Goal: Task Accomplishment & Management: Complete application form

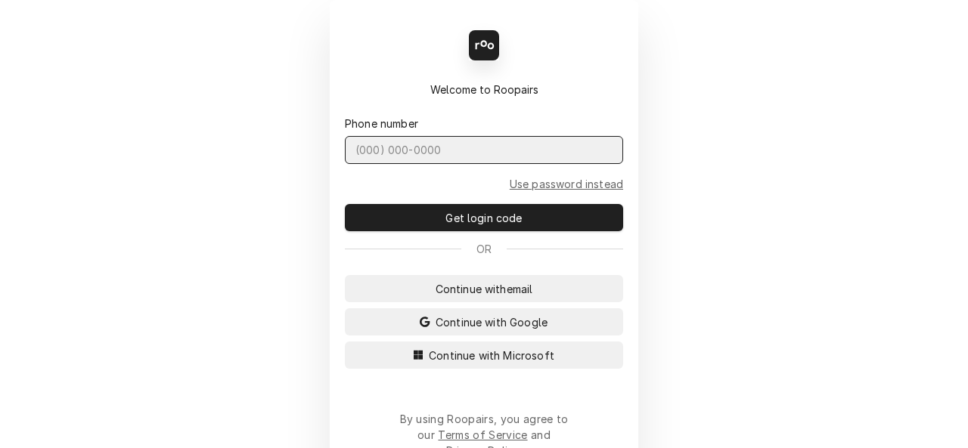
click at [381, 147] on input "Dynamic Content Wrapper" at bounding box center [484, 150] width 278 height 28
type input "(636) 557-2179"
click at [345, 204] on button "Get login code" at bounding box center [484, 217] width 278 height 27
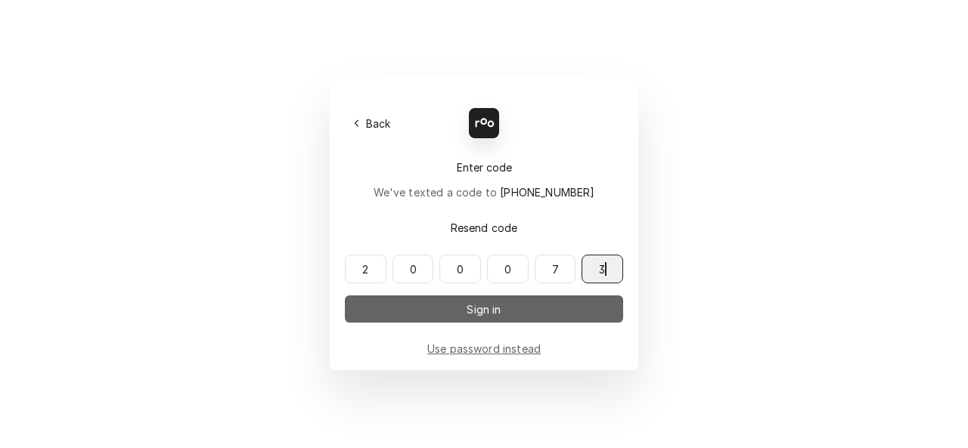
type input "200073"
click at [381, 314] on button "Sign in" at bounding box center [484, 309] width 278 height 27
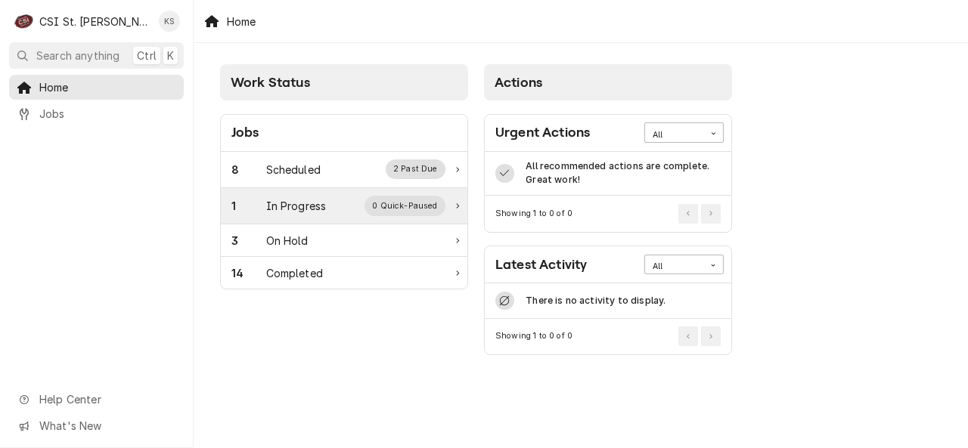
click at [261, 208] on div "1" at bounding box center [248, 206] width 35 height 16
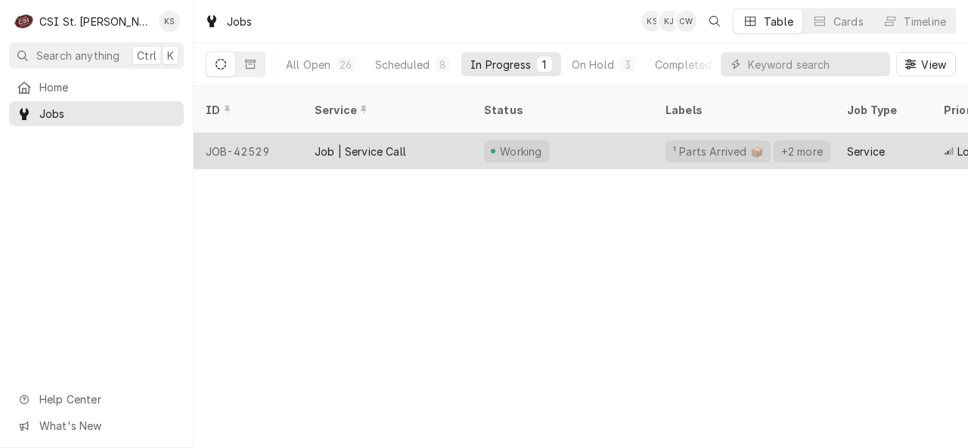
click at [352, 144] on div "Job | Service Call" at bounding box center [359, 152] width 91 height 16
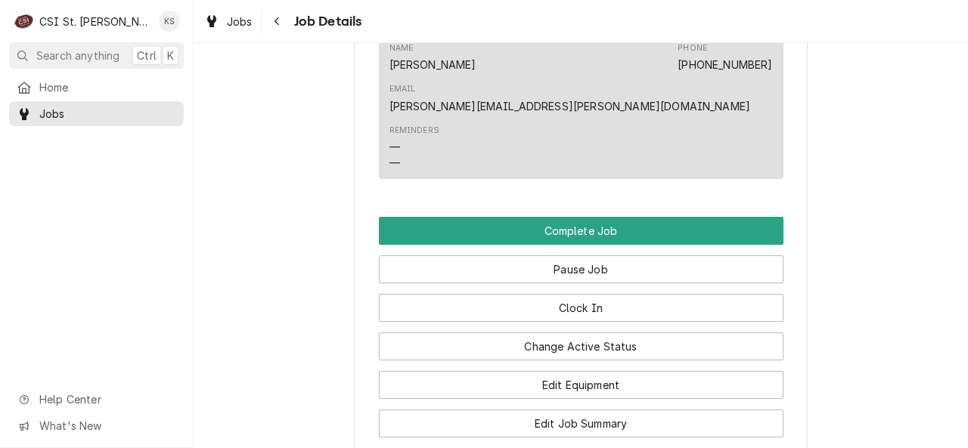
scroll to position [2127, 0]
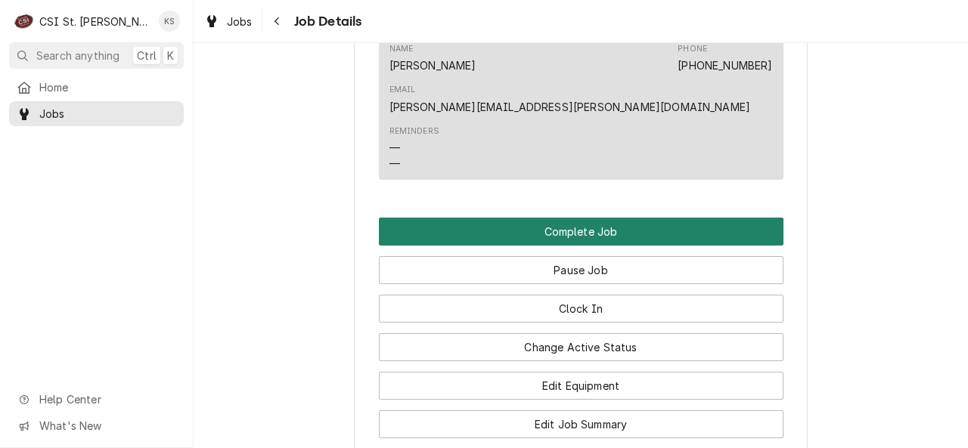
click at [442, 218] on button "Complete Job" at bounding box center [581, 232] width 404 height 28
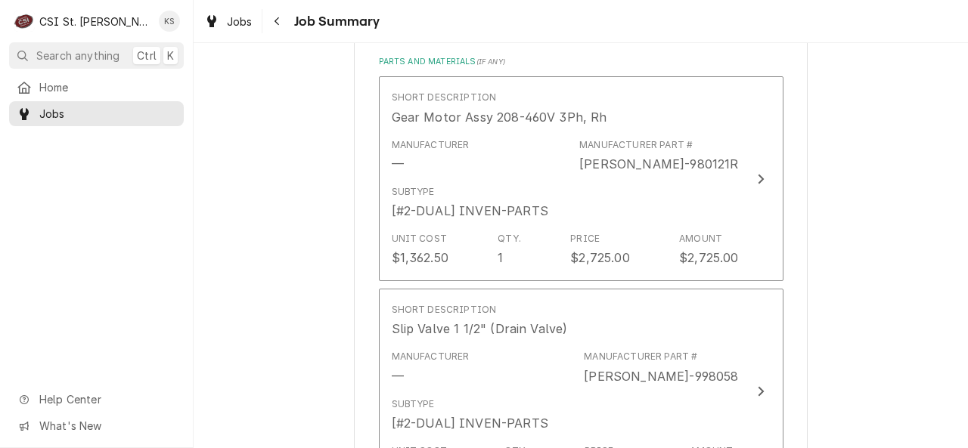
scroll to position [1380, 0]
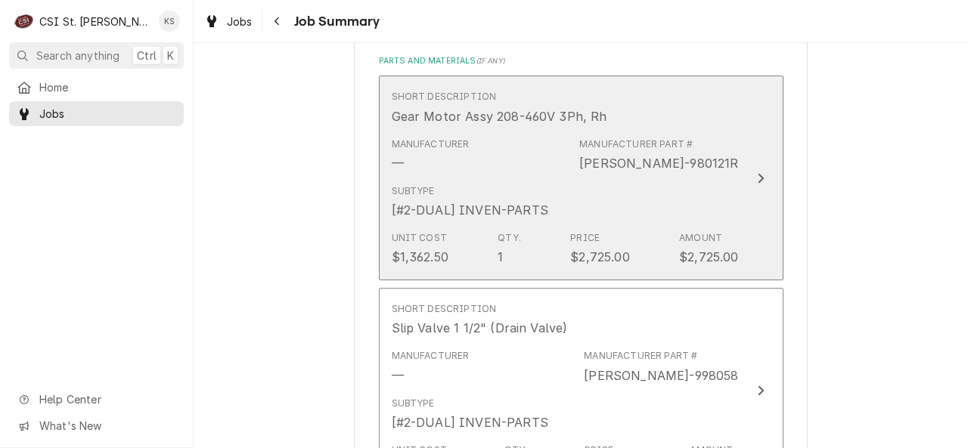
click at [644, 191] on div "Subtype [#2-DUAL] INVEN-PARTS" at bounding box center [565, 201] width 347 height 47
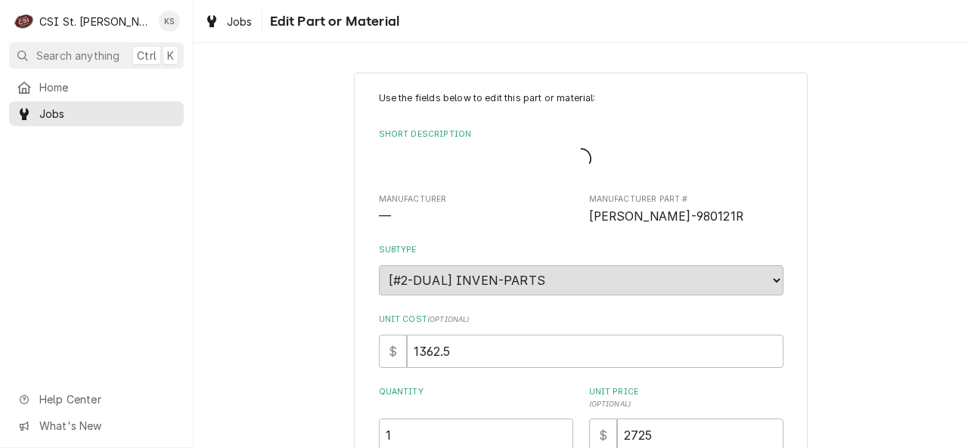
type textarea "x"
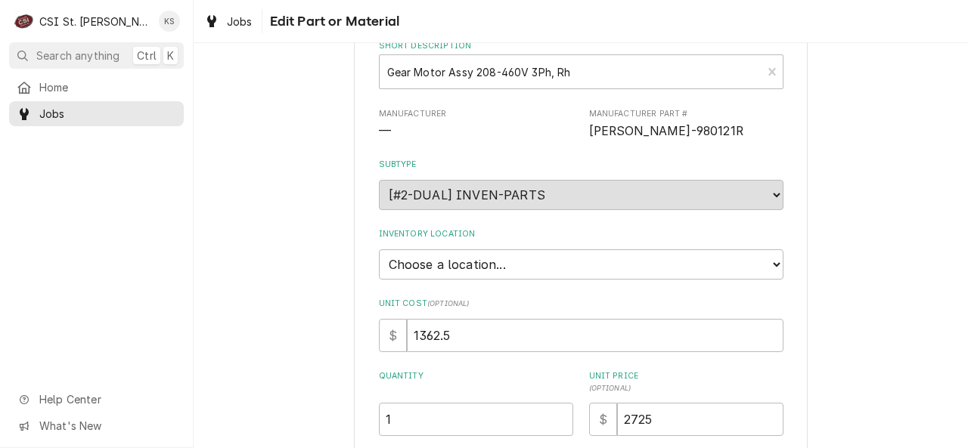
scroll to position [85, 0]
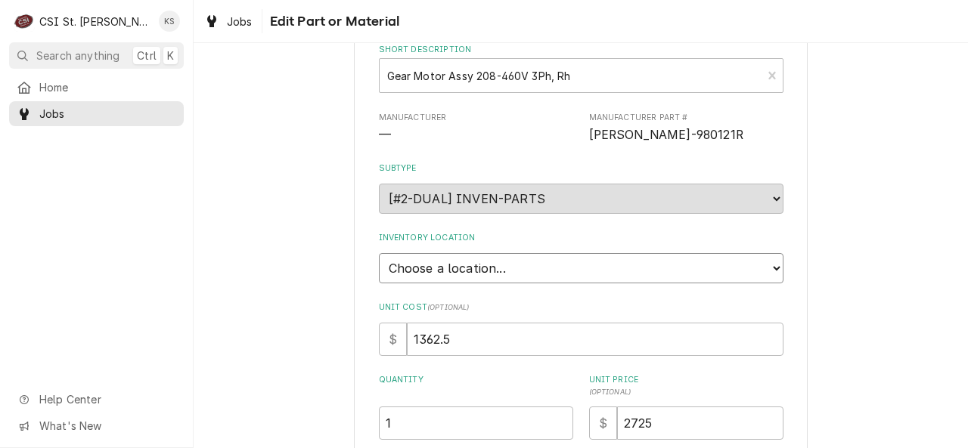
click at [460, 279] on select "Choose a location... 00 | STL WAREHOUSE 01 | CHUCK WAMBOLDT V#93 01 | COURTNEY …" at bounding box center [581, 268] width 404 height 30
select select "1505"
click at [379, 253] on select "Choose a location... 00 | STL WAREHOUSE 01 | CHUCK WAMBOLDT V#93 01 | COURTNEY …" at bounding box center [581, 268] width 404 height 30
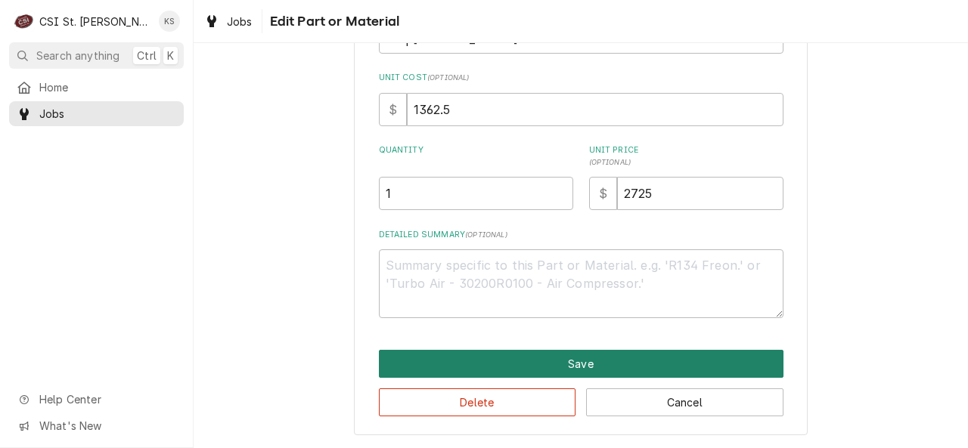
click at [454, 355] on button "Save" at bounding box center [581, 364] width 404 height 28
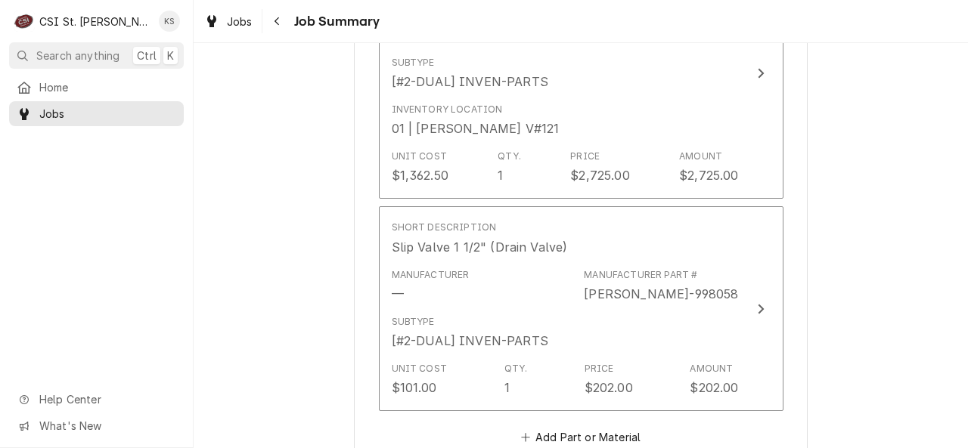
scroll to position [1507, 0]
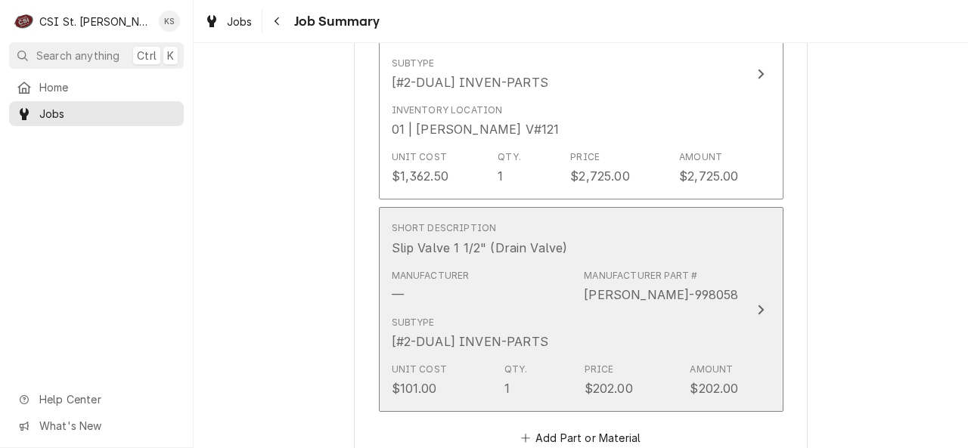
click at [570, 310] on div "Subtype [#2-DUAL] INVEN-PARTS" at bounding box center [565, 333] width 347 height 47
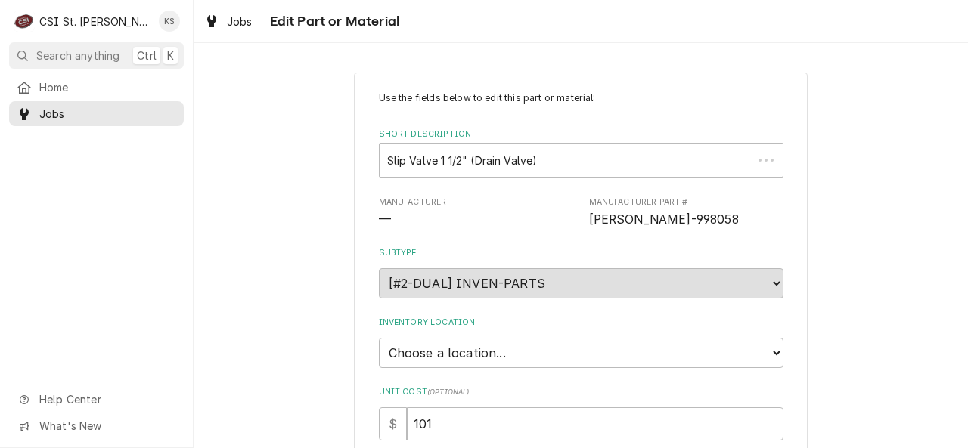
type textarea "x"
click at [556, 361] on select "Choose a location... 00 | STL WAREHOUSE 01 | CHUCK WAMBOLDT V#93 01 | COURTNEY …" at bounding box center [581, 353] width 404 height 30
select select "1505"
click at [379, 338] on select "Choose a location... 00 | STL WAREHOUSE 01 | CHUCK WAMBOLDT V#93 01 | COURTNEY …" at bounding box center [581, 353] width 404 height 30
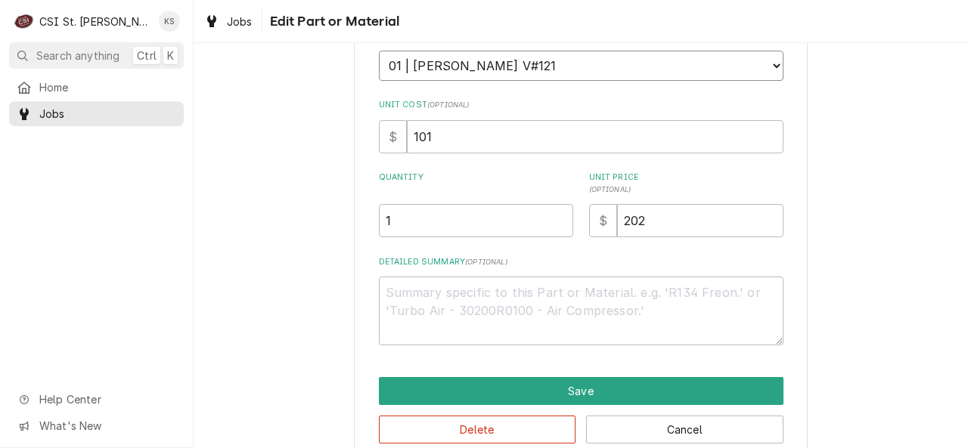
scroll to position [314, 0]
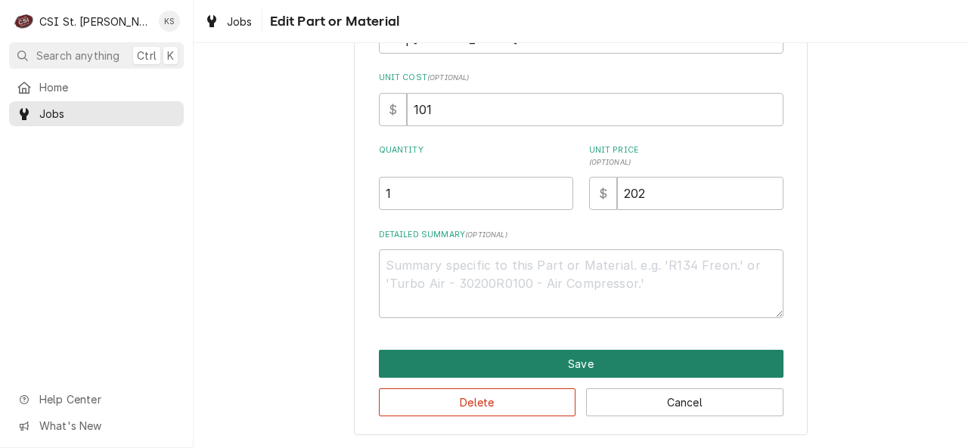
click at [490, 368] on button "Save" at bounding box center [581, 364] width 404 height 28
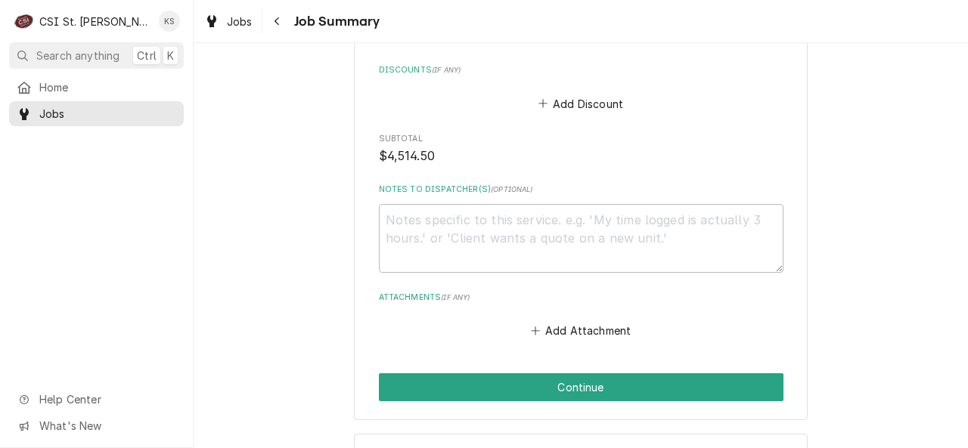
scroll to position [2449, 0]
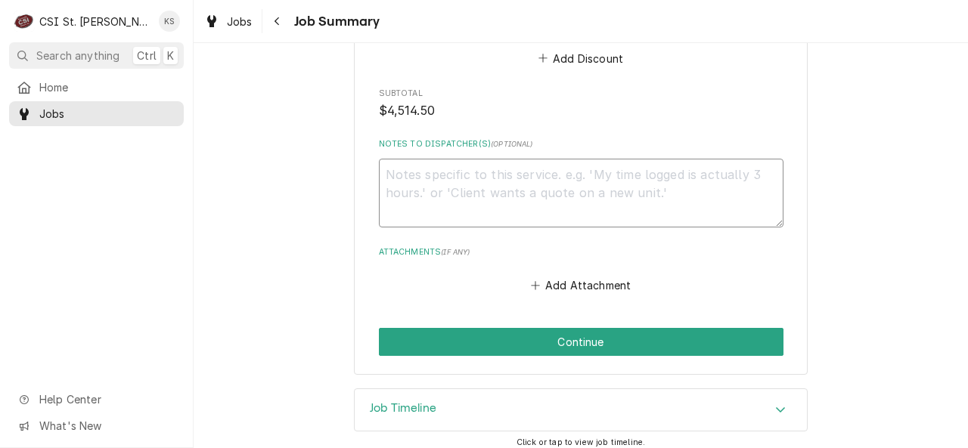
click at [468, 166] on textarea "Notes to Dispatcher(s) ( optional )" at bounding box center [581, 193] width 404 height 69
type textarea "x"
type textarea "0"
type textarea "x"
type textarea "07"
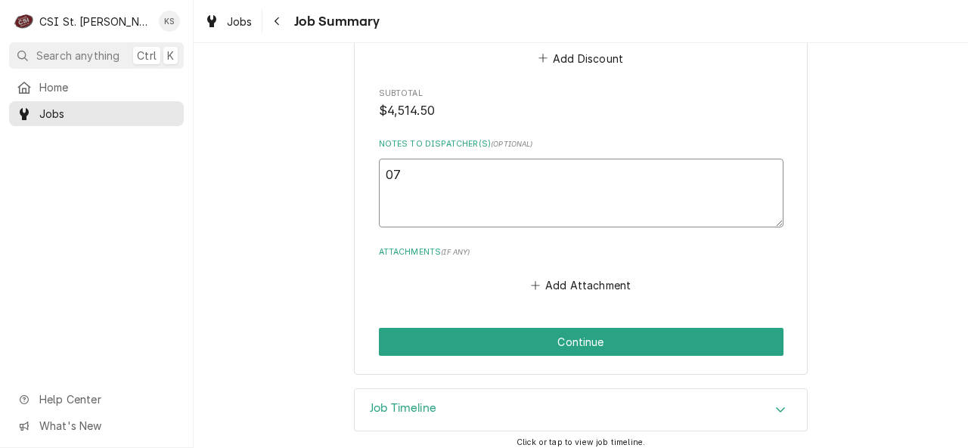
type textarea "x"
type textarea "073"
type textarea "x"
type textarea "0730"
type textarea "x"
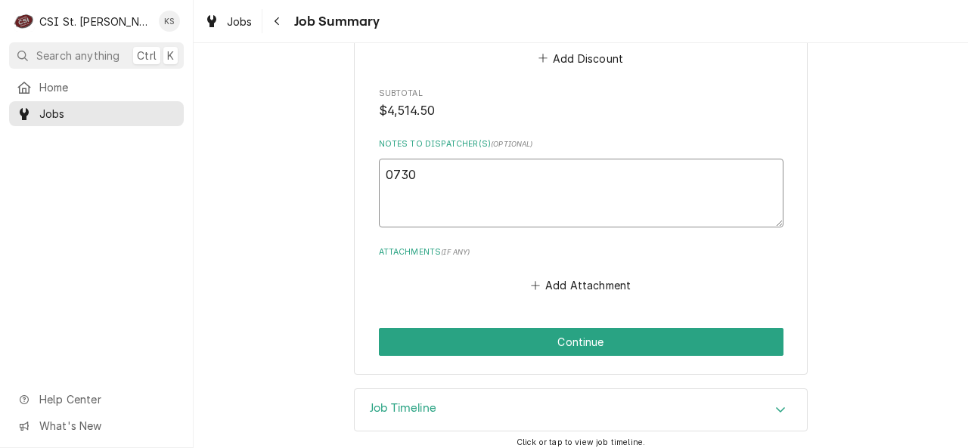
type textarea "073"
type textarea "x"
type textarea "07"
type textarea "x"
type textarea "0"
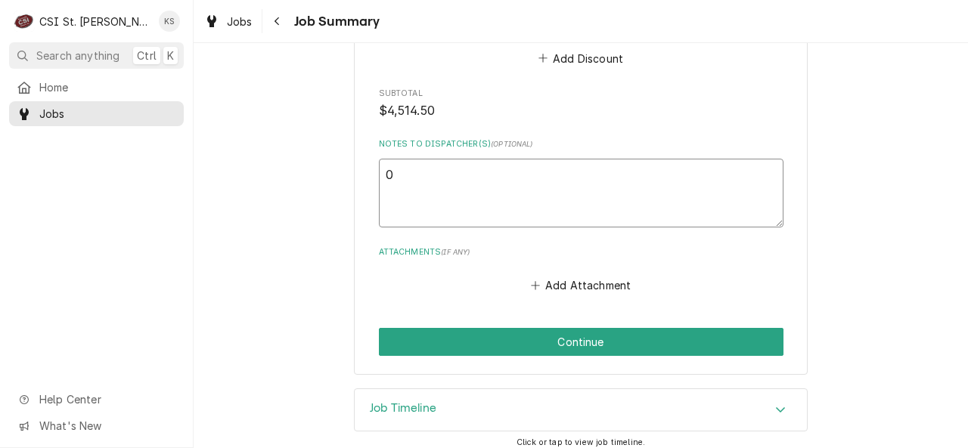
type textarea "x"
type textarea "K"
type textarea "x"
type textarea "Ky"
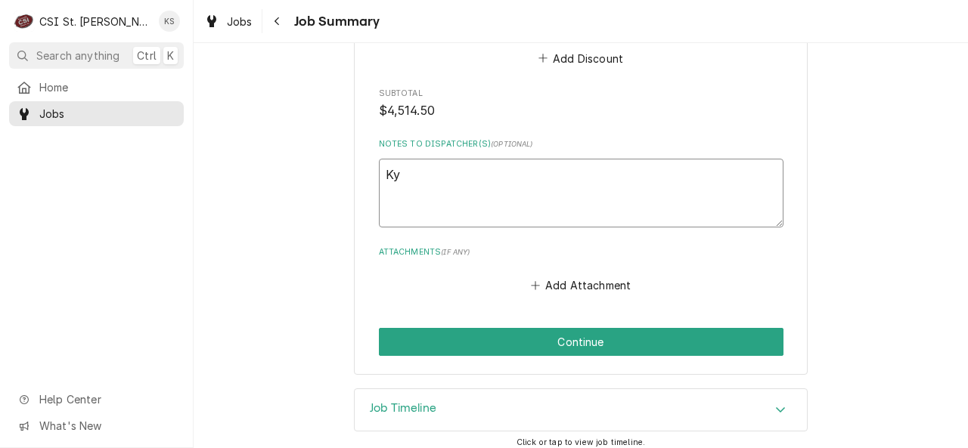
type textarea "x"
type textarea "Kyl"
type textarea "x"
type textarea "Kyle"
type textarea "x"
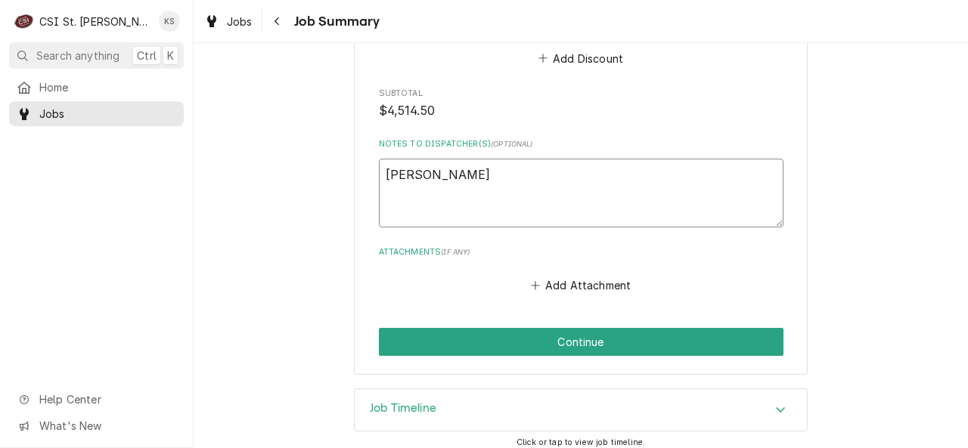
type textarea "Kyle"
type textarea "x"
type textarea "Kyle S"
type textarea "x"
type textarea "Kyle S"
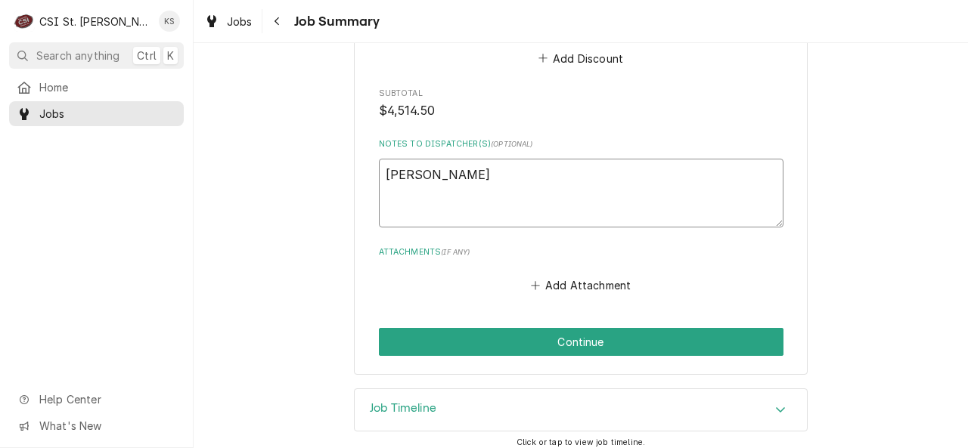
type textarea "x"
type textarea "Kyle S 0"
type textarea "x"
type textarea "Kyle S 07"
type textarea "x"
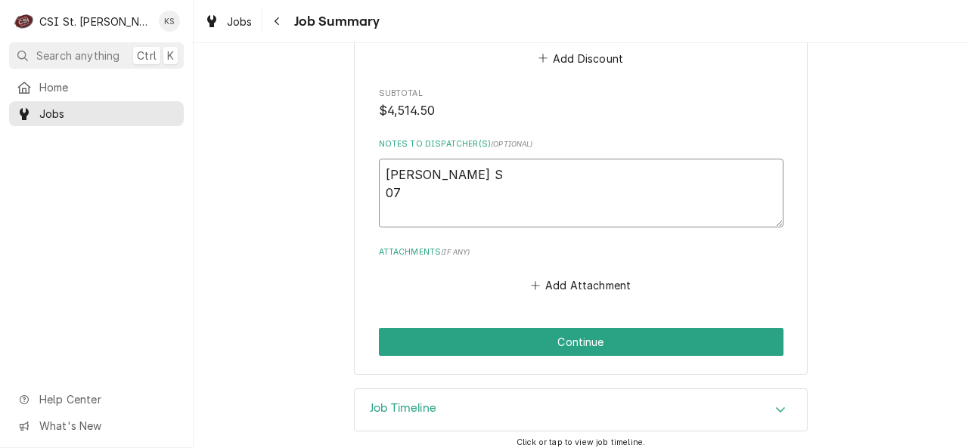
type textarea "Kyle S 073"
type textarea "x"
type textarea "Kyle S 0730"
type textarea "x"
type textarea "Kyle S 0730-"
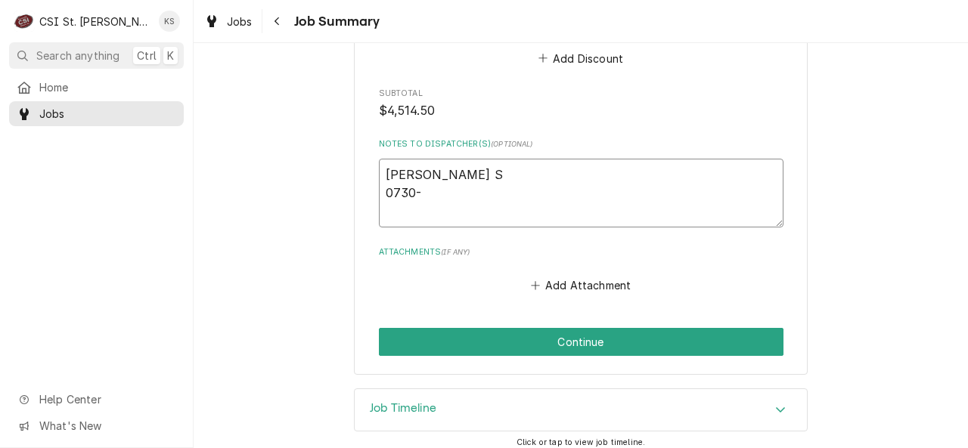
type textarea "x"
type textarea "Kyle S 0730-0"
type textarea "x"
type textarea "Kyle S 0730-08"
type textarea "x"
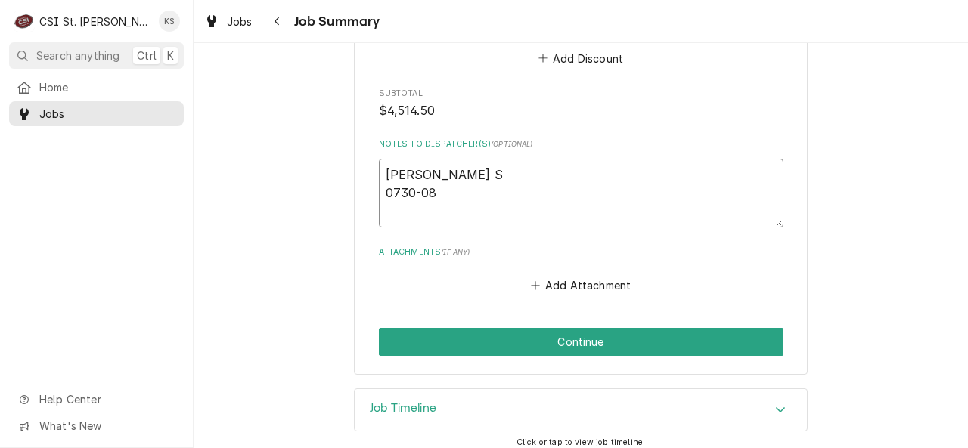
type textarea "Kyle S 0730-083"
type textarea "x"
type textarea "Kyle S 0730-0830"
type textarea "x"
type textarea "Kyle S 0730-0830-"
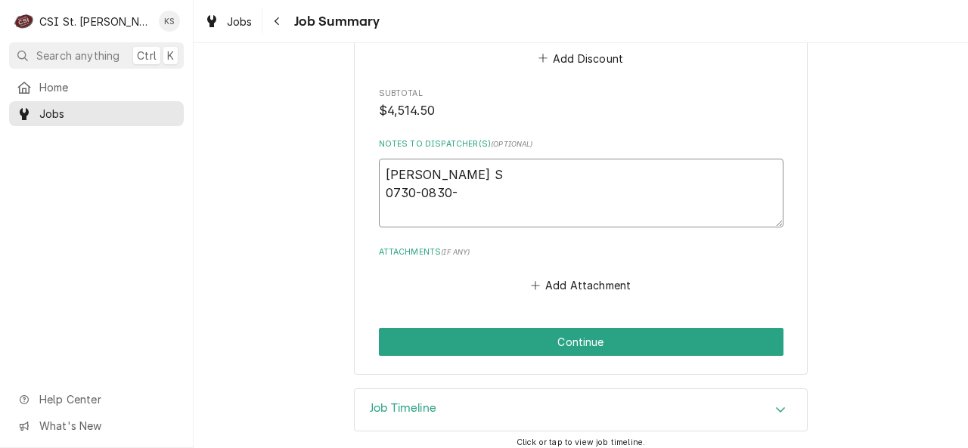
type textarea "x"
type textarea "Kyle S 0730-0830-1"
type textarea "x"
type textarea "Kyle S 0730-0830-14"
type textarea "x"
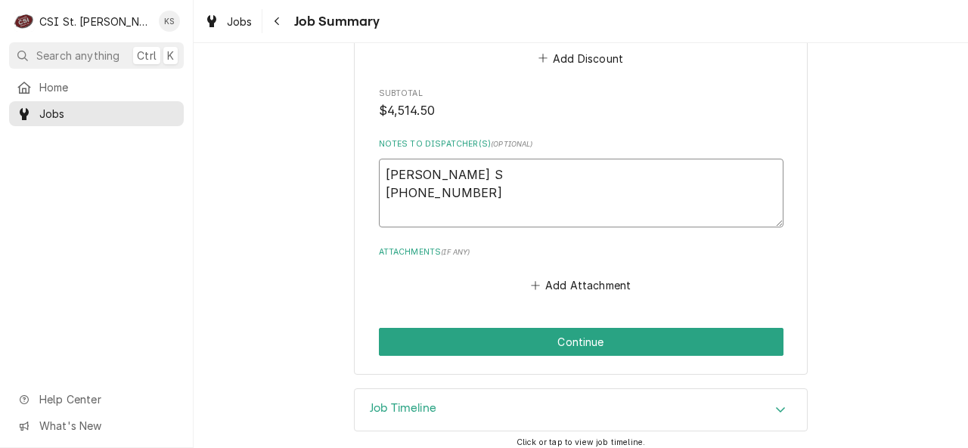
type textarea "Kyle S 0730-0830-1"
type textarea "x"
type textarea "Kyle S 0730-0830-15"
type textarea "x"
type textarea "Kyle S 0730-0830-150"
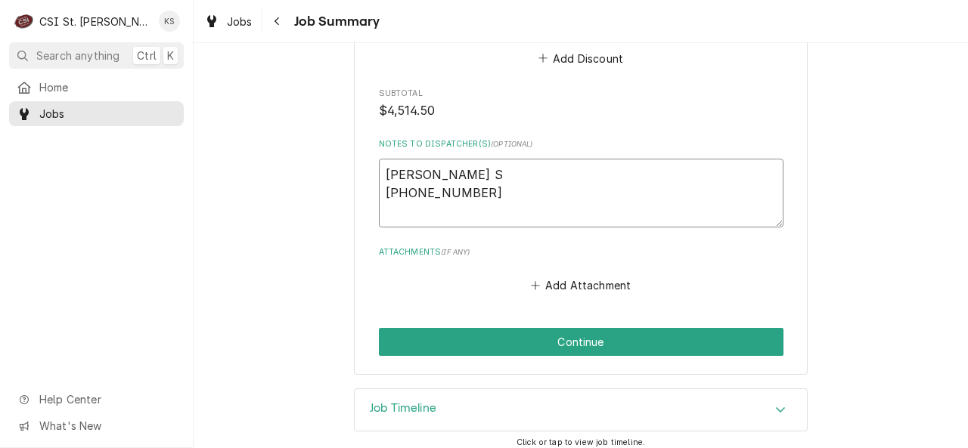
type textarea "x"
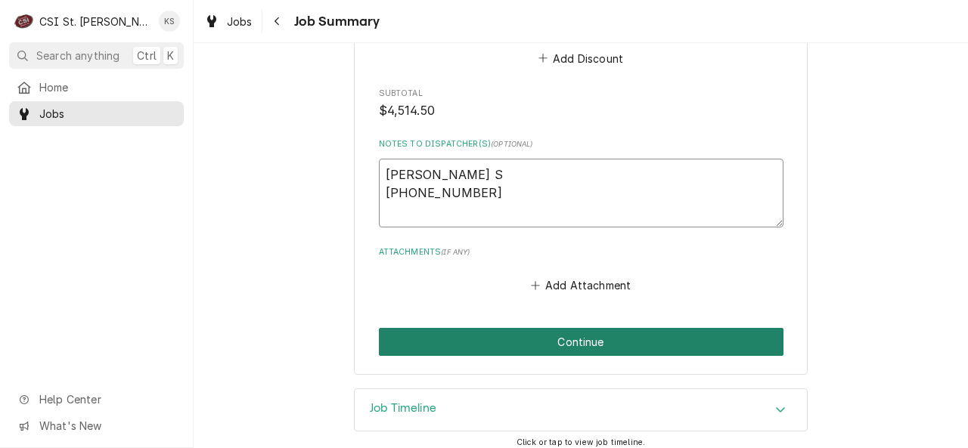
type textarea "Kyle S 0730-0830-1500"
click at [480, 330] on button "Continue" at bounding box center [581, 342] width 404 height 28
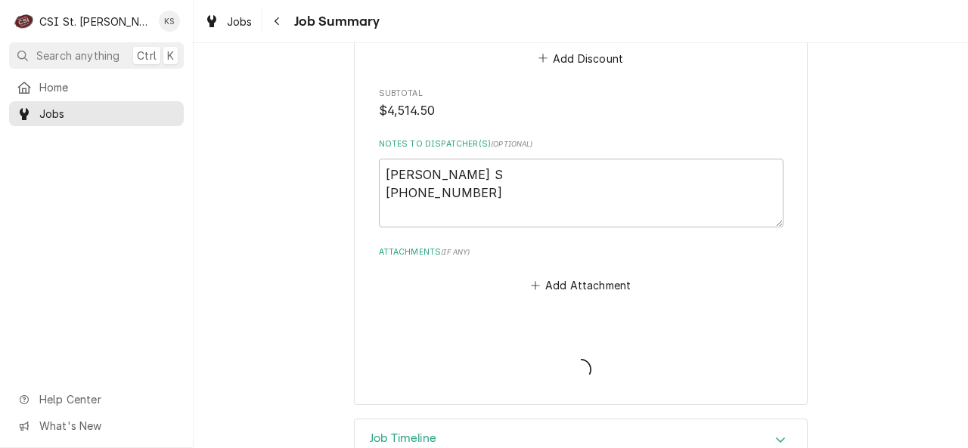
type textarea "x"
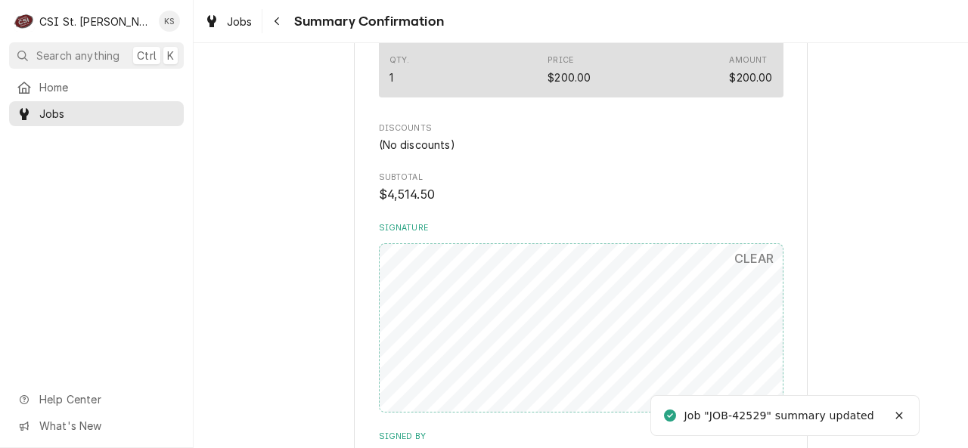
scroll to position [2232, 0]
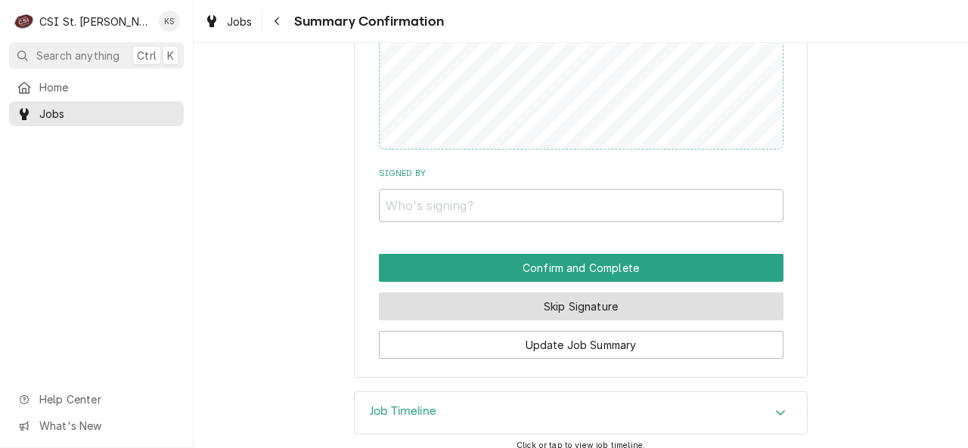
click at [477, 293] on button "Skip Signature" at bounding box center [581, 307] width 404 height 28
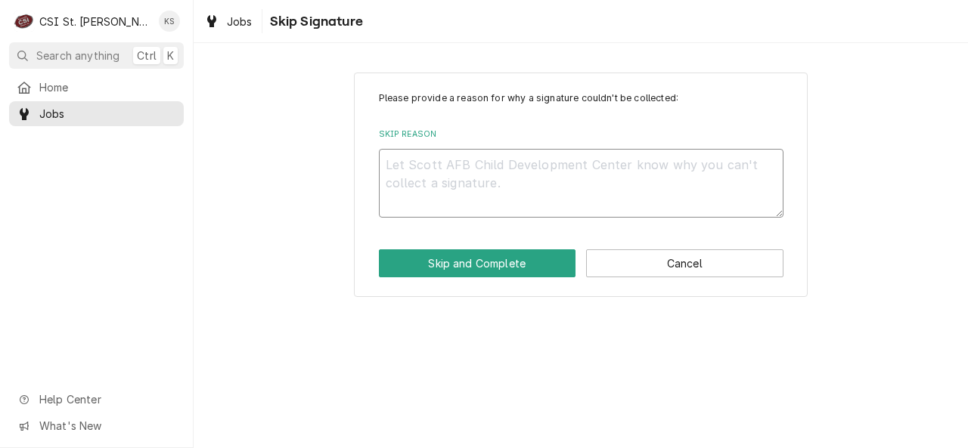
click at [457, 169] on textarea "Skip Reason" at bounding box center [581, 183] width 404 height 69
type textarea "x"
type textarea "D"
type textarea "x"
type textarea "Di"
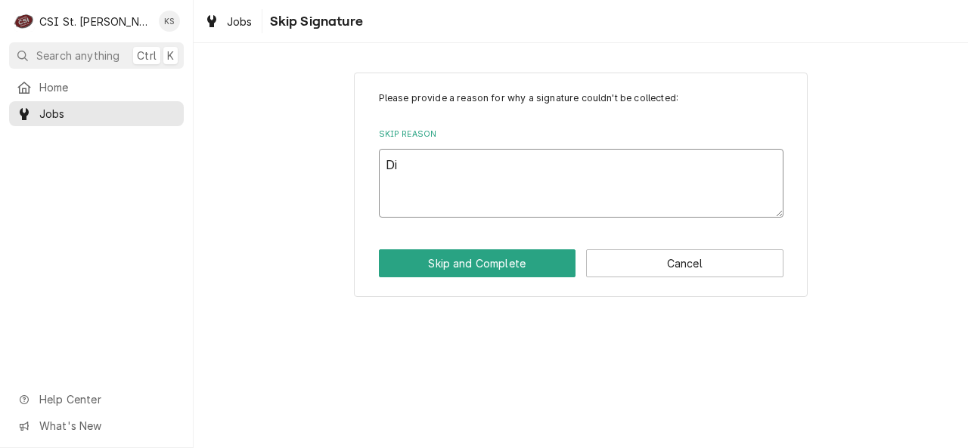
type textarea "x"
type textarea "Dir"
type textarea "x"
type textarea "Dirc"
type textarea "x"
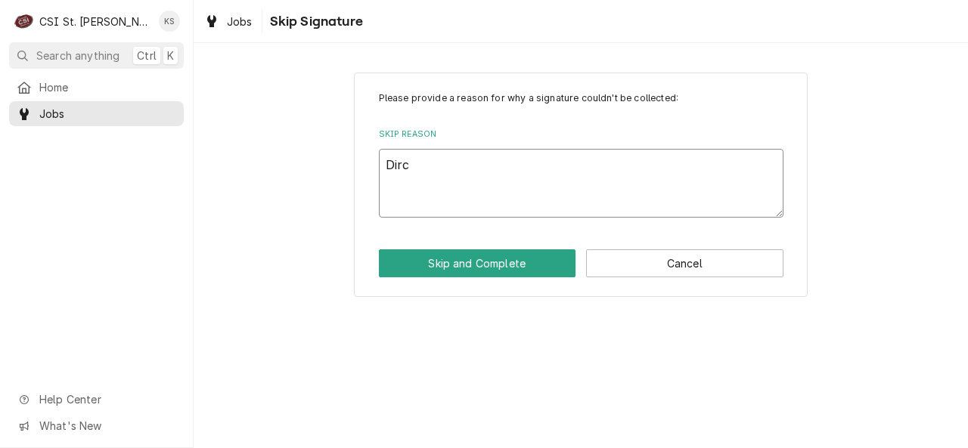
type textarea "Dir"
type textarea "x"
type textarea "Dire"
type textarea "x"
type textarea "Direc"
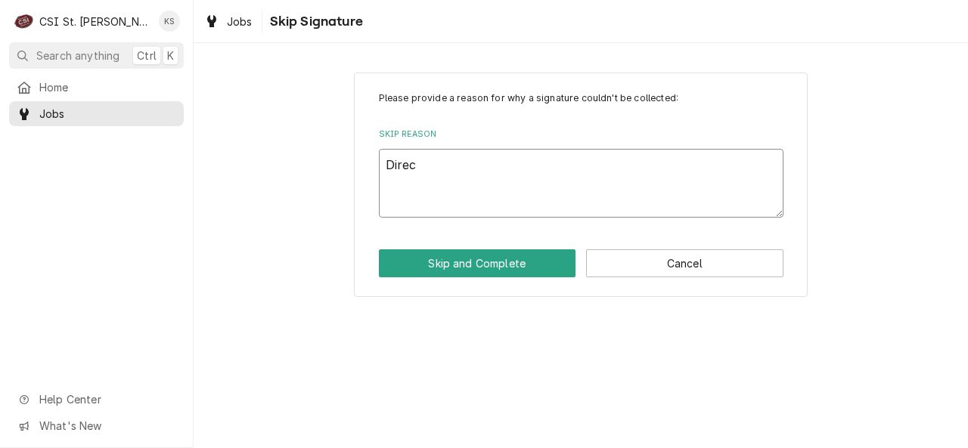
type textarea "x"
type textarea "Direct"
type textarea "x"
type textarea "Directo"
type textarea "x"
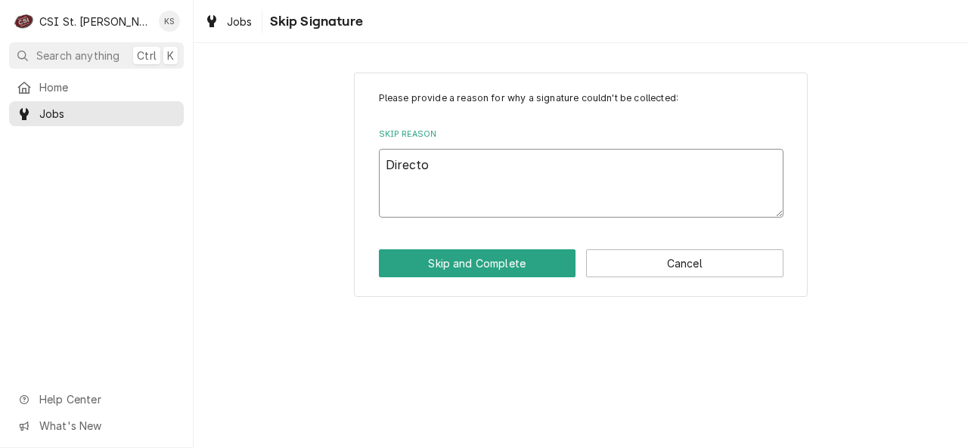
type textarea "Director"
type textarea "x"
type textarea "Director"
type textarea "x"
type textarea "Director w"
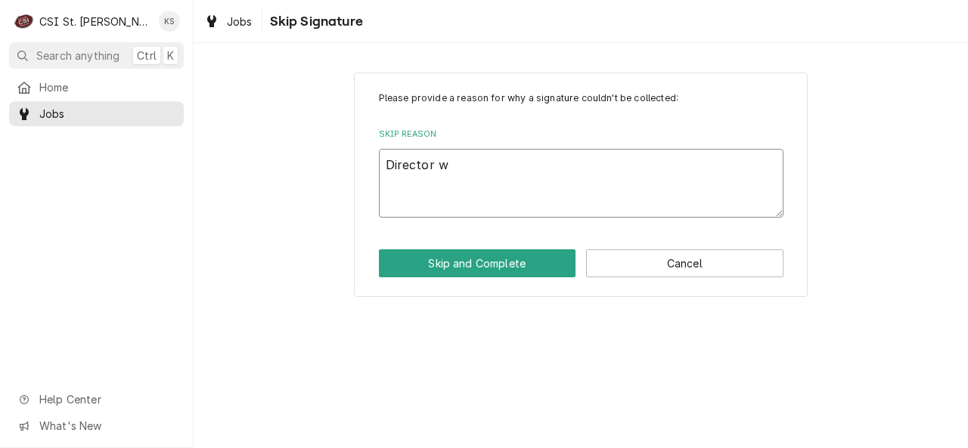
type textarea "x"
type textarea "Director wa"
type textarea "x"
type textarea "Director was"
type textarea "x"
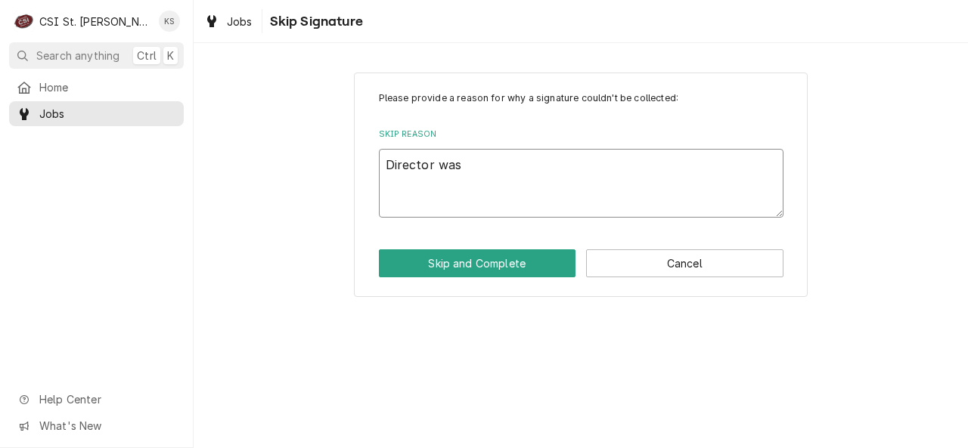
type textarea "Director was"
type textarea "x"
type textarea "Director was n"
type textarea "x"
type textarea "Director was no"
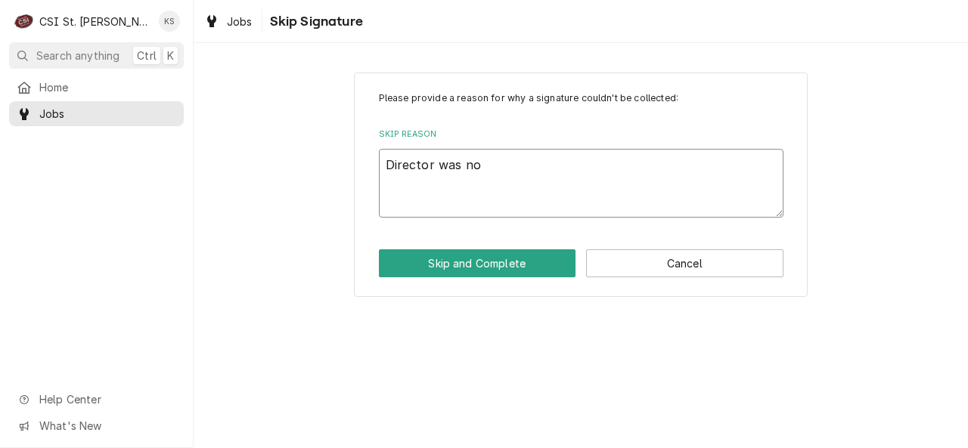
type textarea "x"
type textarea "Director was not"
type textarea "x"
type textarea "Director was not"
type textarea "x"
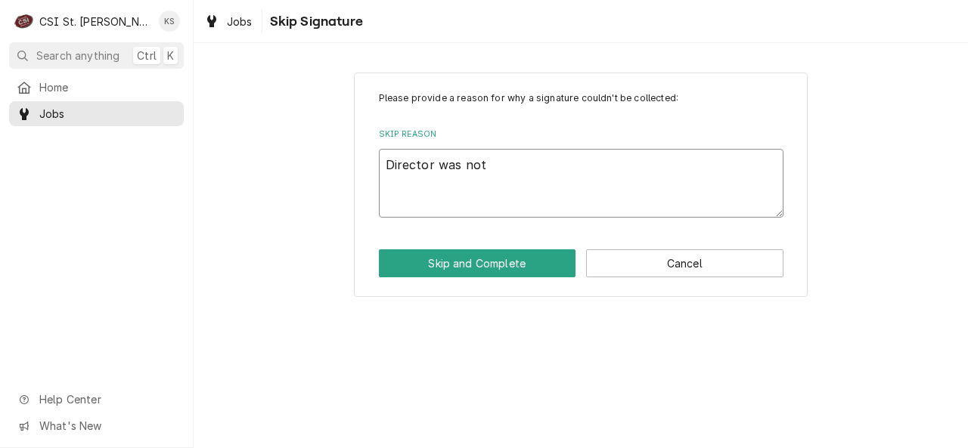
type textarea "Director was not o"
type textarea "x"
type textarea "Director was not on"
type textarea "x"
type textarea "Director was not on"
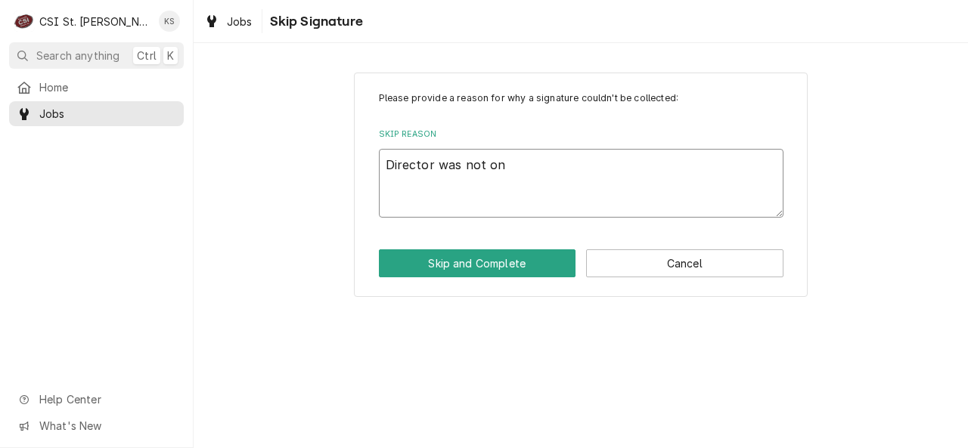
type textarea "x"
type textarea "Director was not on"
type textarea "x"
type textarea "Director was not o"
type textarea "x"
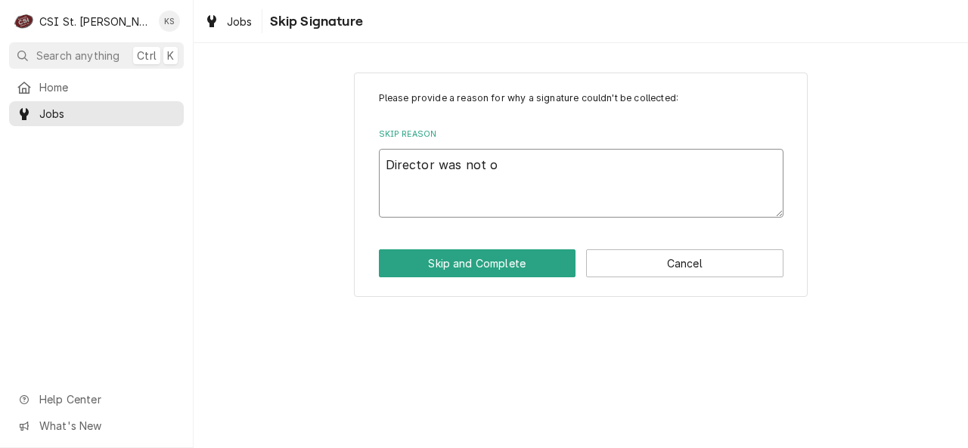
type textarea "Director was not"
type textarea "x"
type textarea "Director was not"
type textarea "x"
type textarea "Director was no"
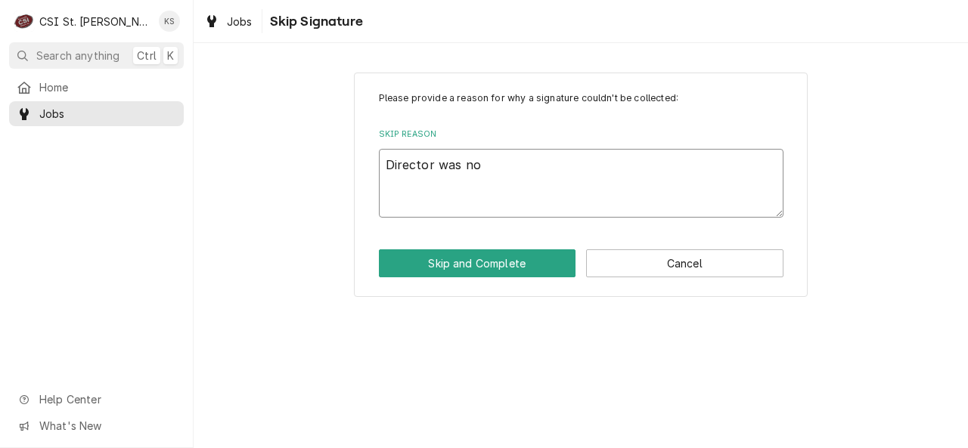
type textarea "x"
type textarea "Director was n"
type textarea "x"
type textarea "Director was"
type textarea "x"
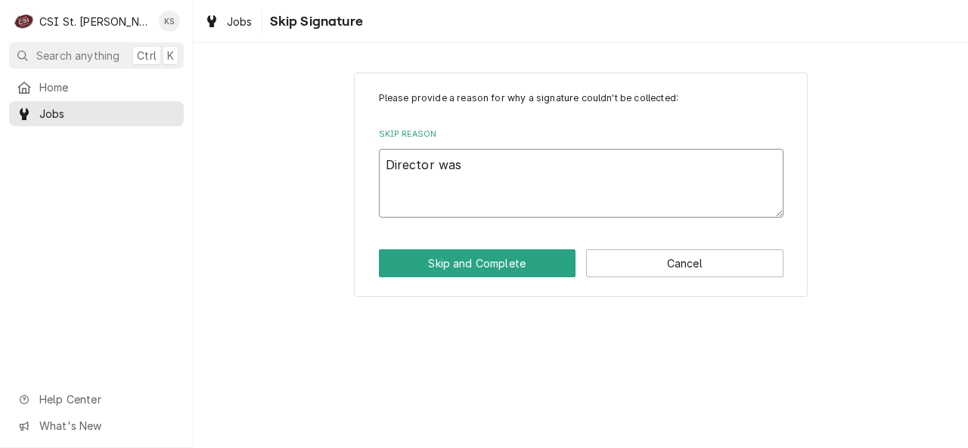
type textarea "Director was n"
type textarea "x"
type textarea "Director was no"
type textarea "x"
type textarea "Director was not"
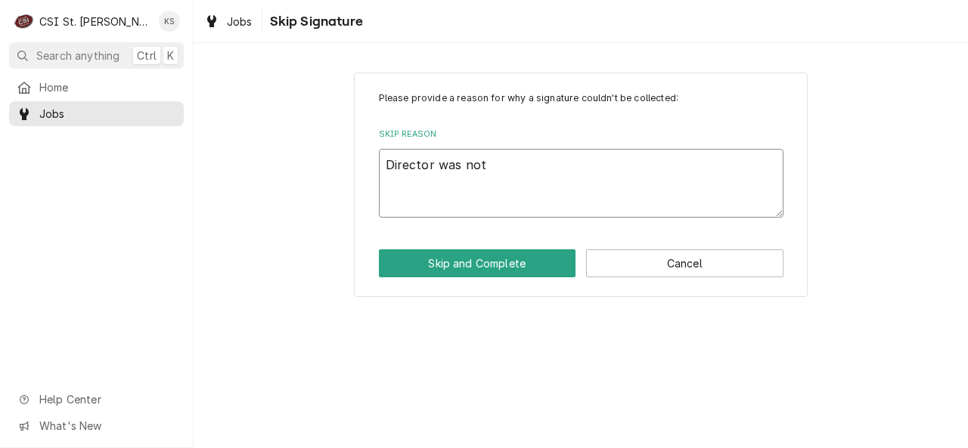
type textarea "x"
type textarea "Director was not"
type textarea "x"
type textarea "Director was not i"
type textarea "x"
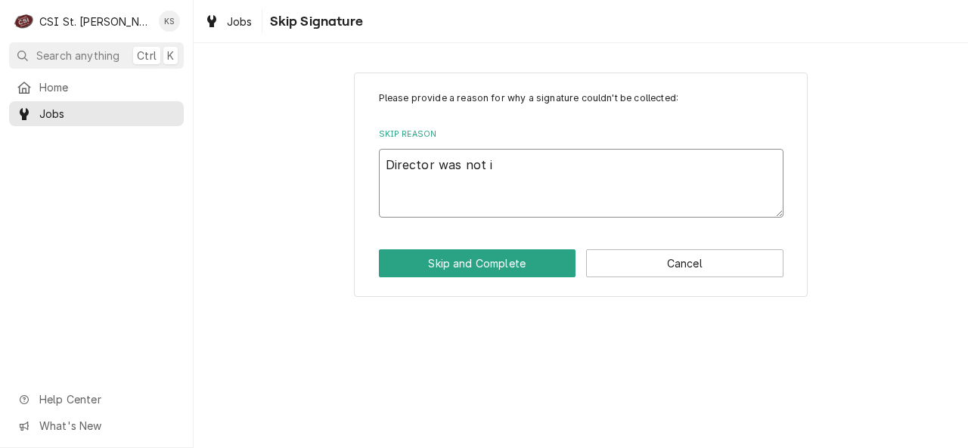
type textarea "Director was not in"
type textarea "x"
type textarea "Director was not in"
type textarea "x"
type textarea "Director was not in h"
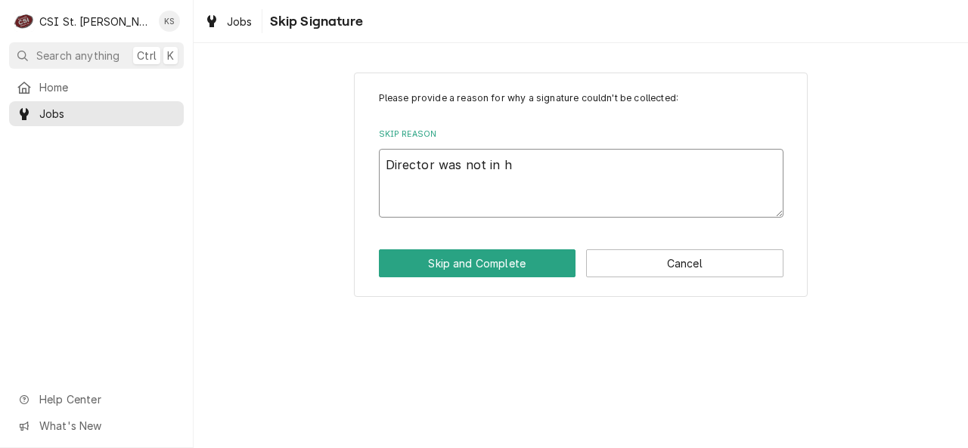
type textarea "x"
type textarea "Director was not in he"
type textarea "x"
type textarea "Director was not in her"
type textarea "x"
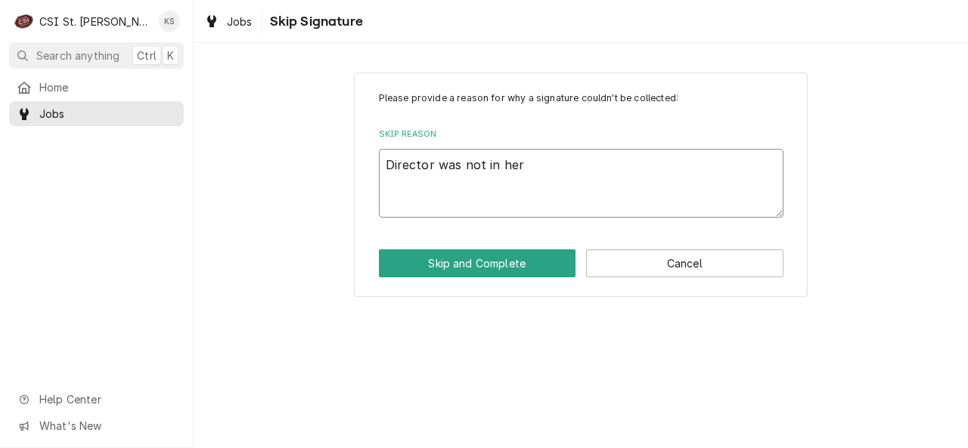
type textarea "Director was not in her"
type textarea "x"
type textarea "Director was not in her o"
type textarea "x"
type textarea "Director was not in her of"
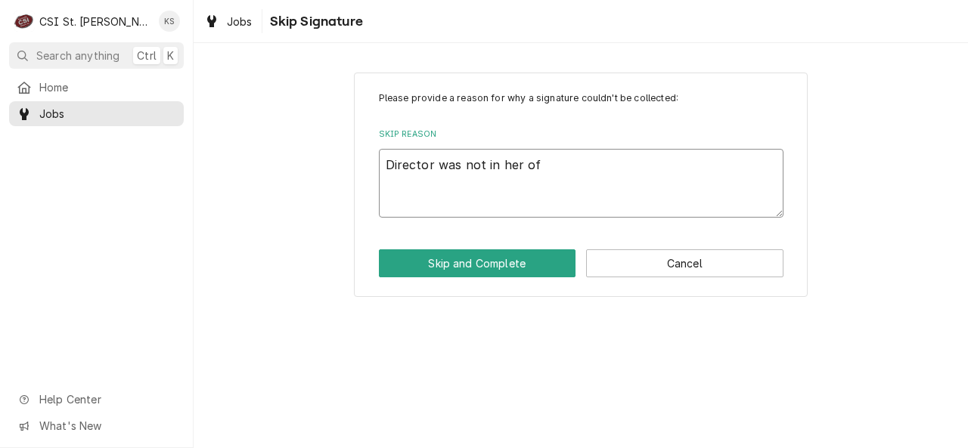
type textarea "x"
type textarea "Director was not in her off"
type textarea "x"
type textarea "Director was not in her off"
type textarea "x"
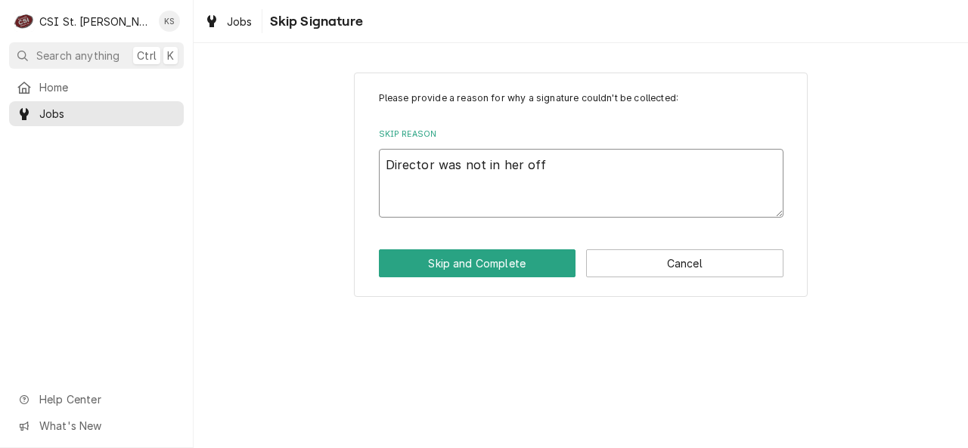
type textarea "Director was not in her of"
type textarea "x"
type textarea "Director was not in her o"
type textarea "x"
type textarea "Director was not in her"
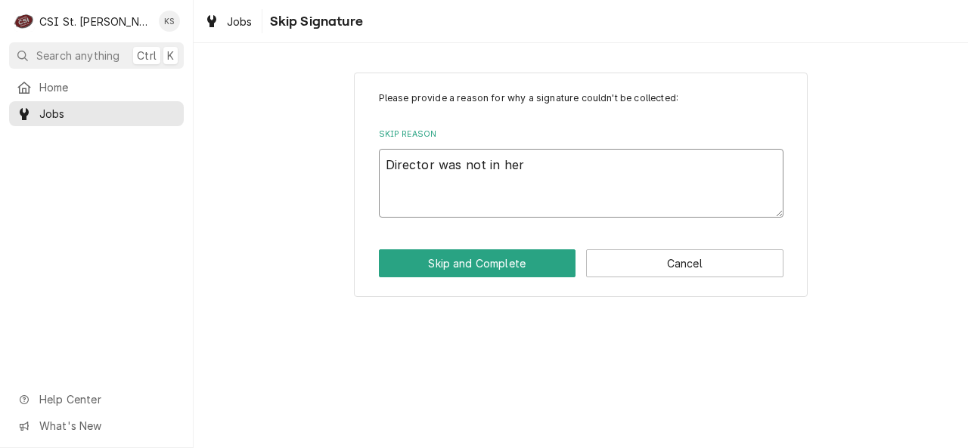
type textarea "x"
type textarea "Director was not in her"
type textarea "x"
type textarea "Director was not in he"
type textarea "x"
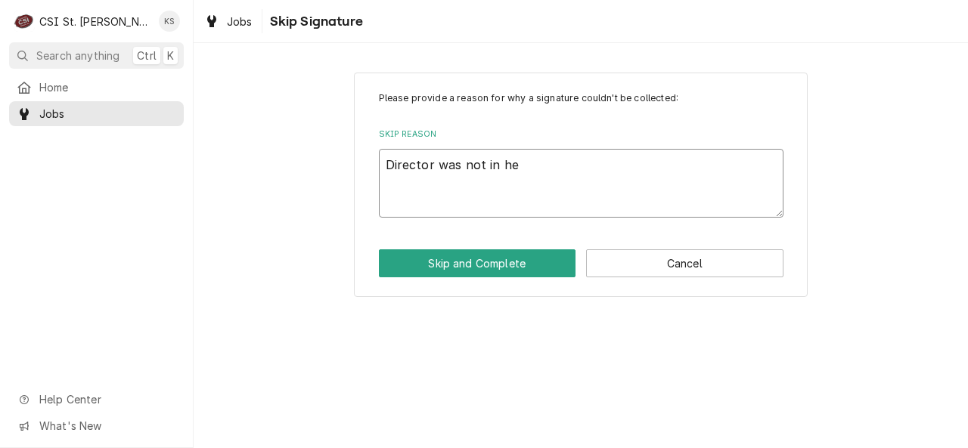
type textarea "Director was not in h"
type textarea "x"
type textarea "Director was not in"
type textarea "x"
type textarea "Director was not in"
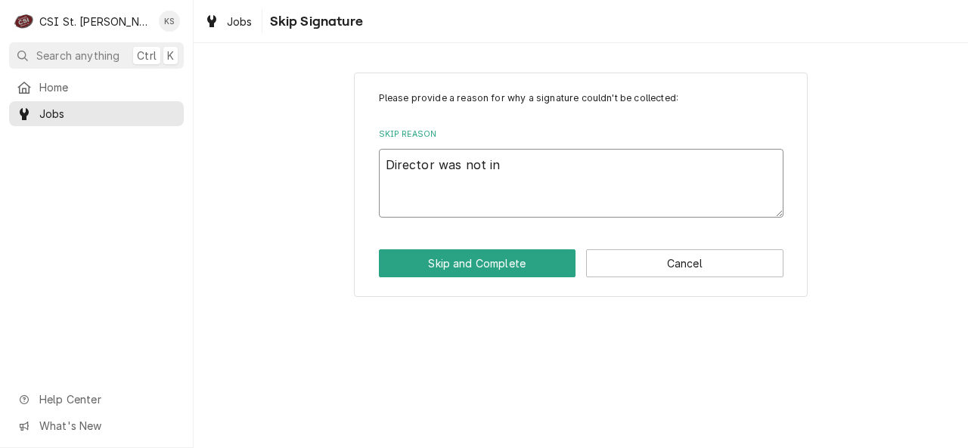
type textarea "x"
type textarea "Director was not i"
type textarea "x"
type textarea "Director was not"
type textarea "x"
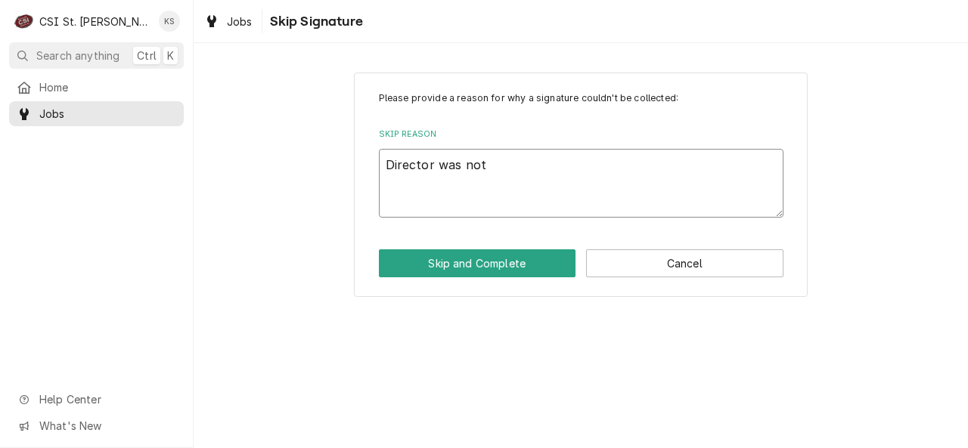
type textarea "Director was not"
type textarea "x"
type textarea "Director was no"
type textarea "x"
type textarea "Director was n"
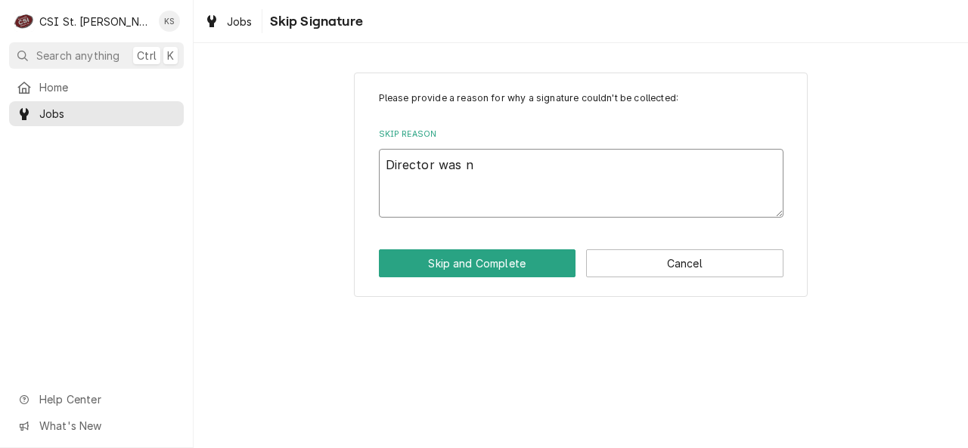
type textarea "x"
type textarea "Director was"
type textarea "x"
type textarea "Director was"
type textarea "x"
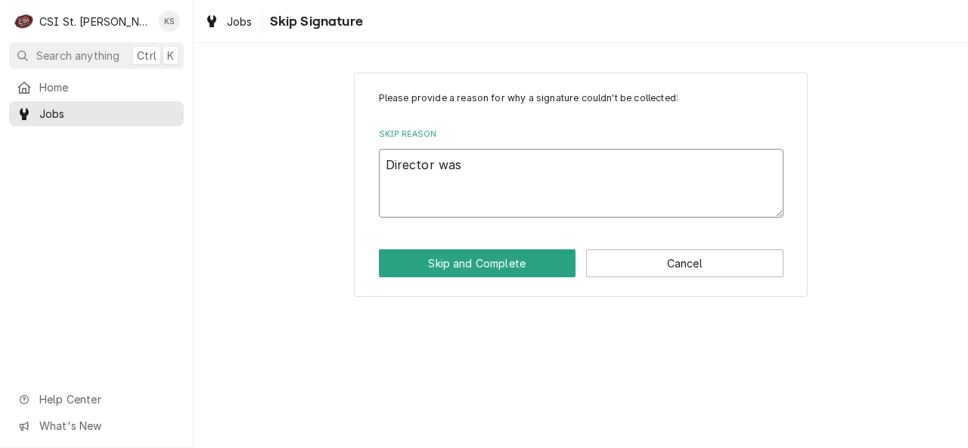
type textarea "Director wa"
type textarea "x"
type textarea "Director w"
type textarea "x"
type textarea "Director"
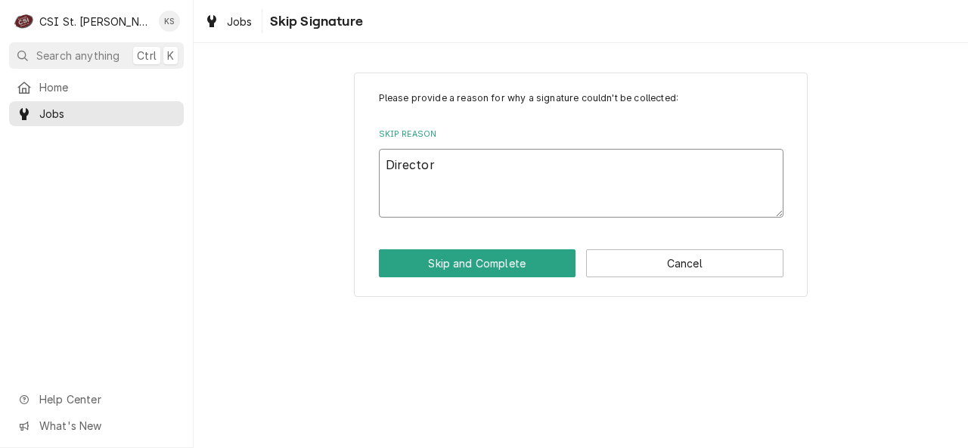
type textarea "x"
type textarea "Director"
type textarea "x"
type textarea "Directo"
type textarea "x"
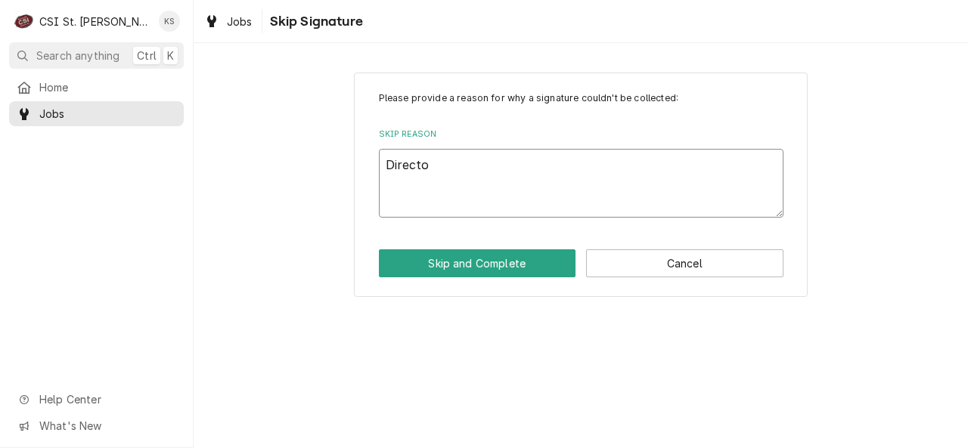
type textarea "Direct"
type textarea "x"
type textarea "Direc"
type textarea "x"
type textarea "Dire"
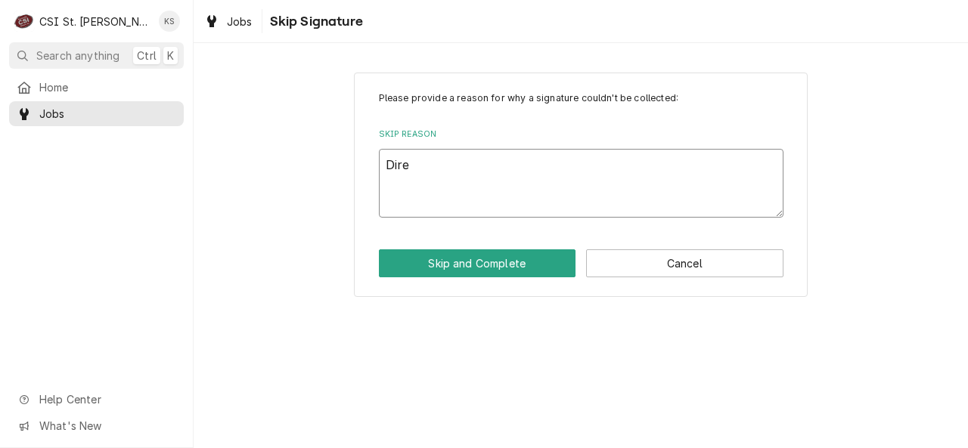
type textarea "x"
type textarea "Dir"
type textarea "x"
type textarea "Di"
type textarea "x"
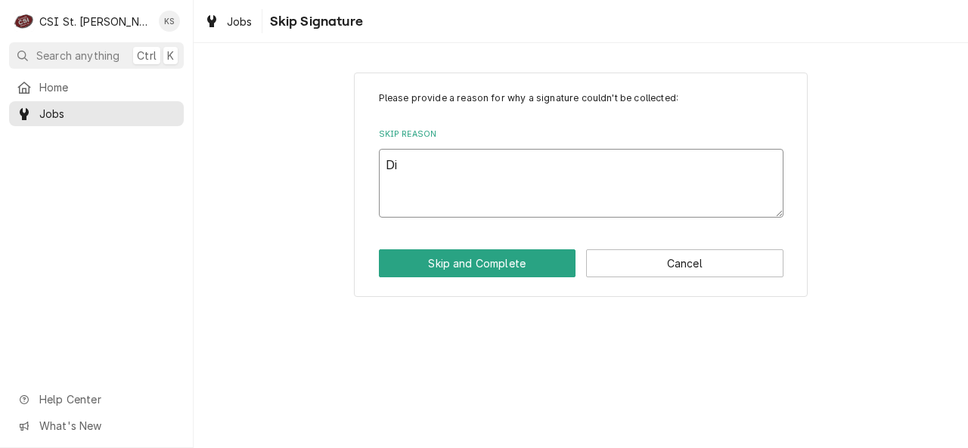
type textarea "D"
type textarea "x"
type textarea "Q"
type textarea "x"
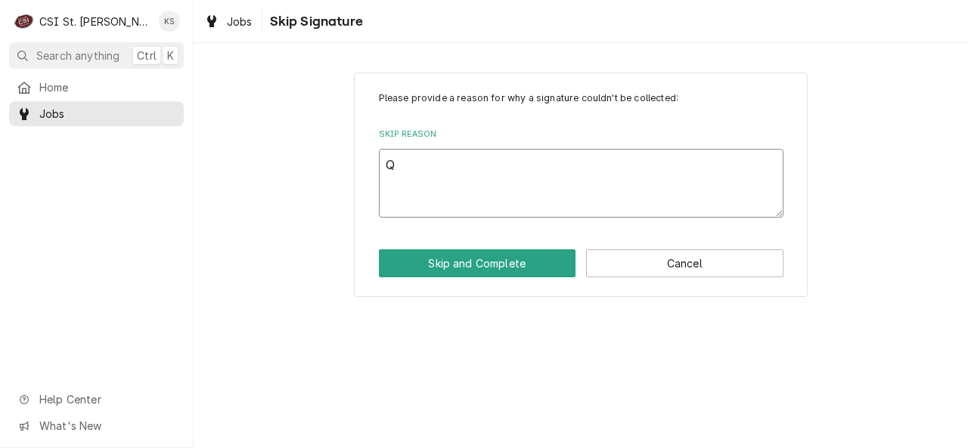
type textarea "Qu"
type textarea "x"
type textarea "Quo"
type textarea "x"
type textarea "Quot"
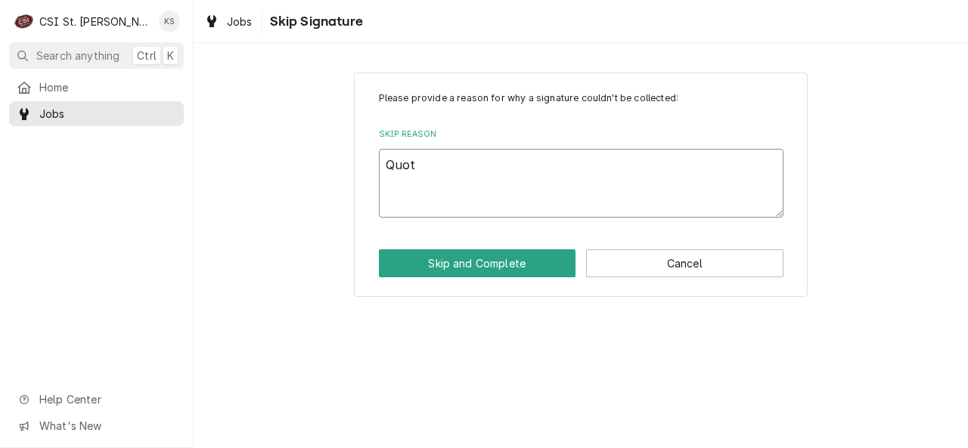
type textarea "x"
type textarea "Quote"
type textarea "x"
type textarea "Quotes"
type textarea "x"
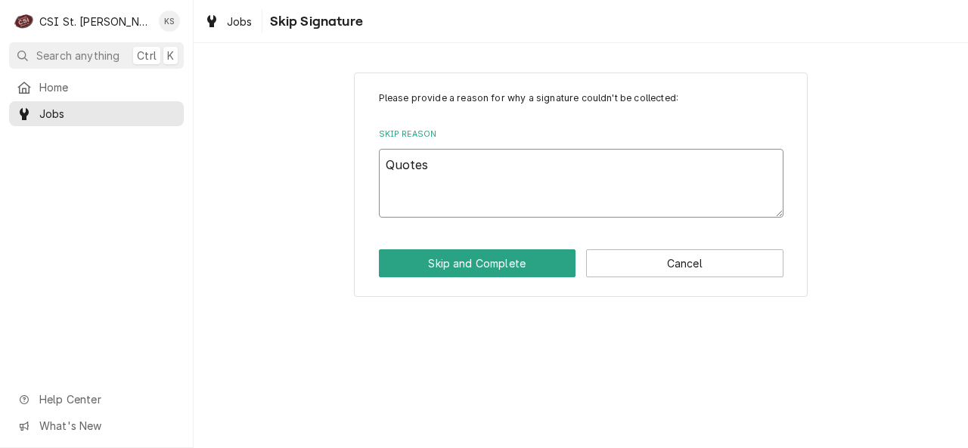
type textarea "Quote"
type textarea "x"
type textarea "Quoted"
type textarea "x"
type textarea "Quoted"
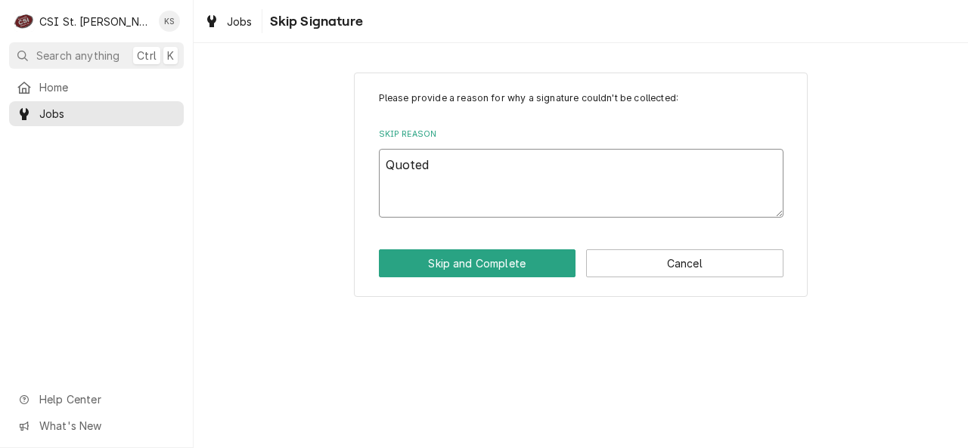
type textarea "x"
type textarea "Quoted c"
type textarea "x"
type textarea "Quoted ca"
type textarea "x"
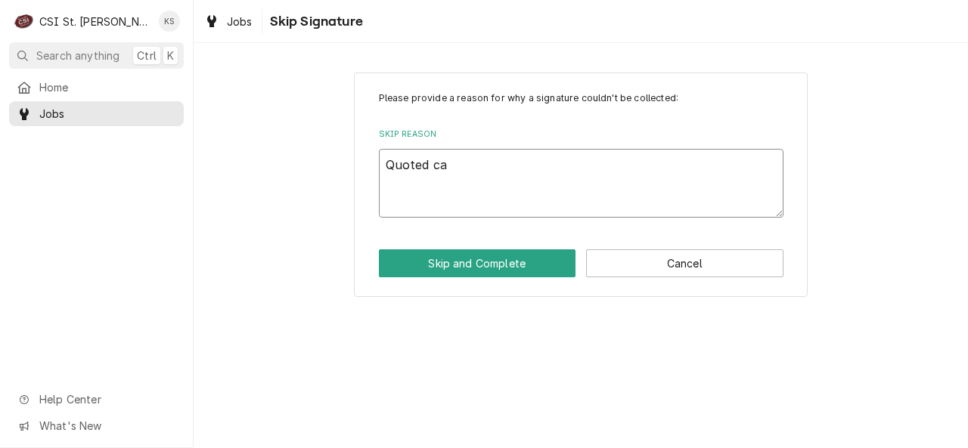
type textarea "Quoted cal"
type textarea "x"
type textarea "Quoted call"
type textarea "x"
type textarea "Quoted call"
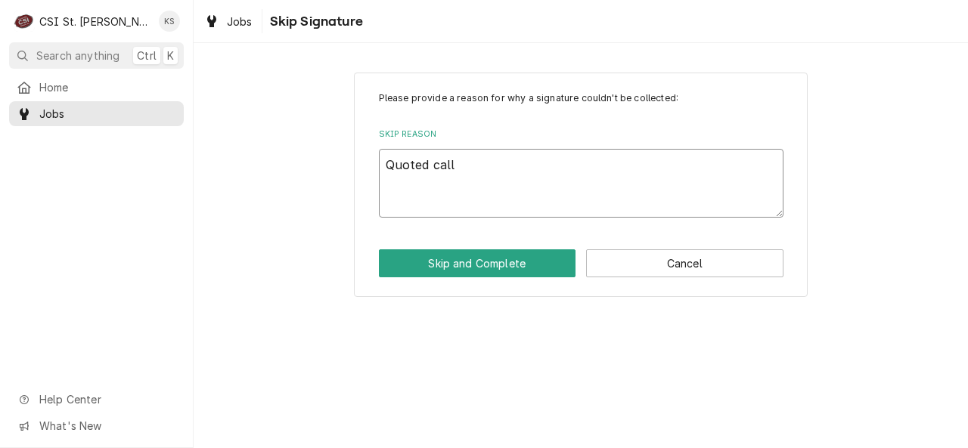
type textarea "x"
type textarea "Quoted call"
type textarea "x"
type textarea "Quoted call."
type textarea "x"
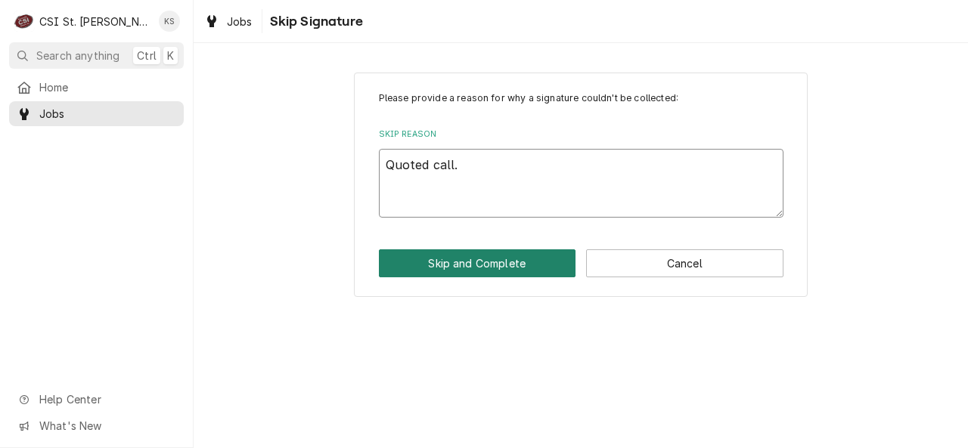
type textarea "Quoted call."
click at [422, 265] on button "Skip and Complete" at bounding box center [477, 263] width 197 height 28
type textarea "x"
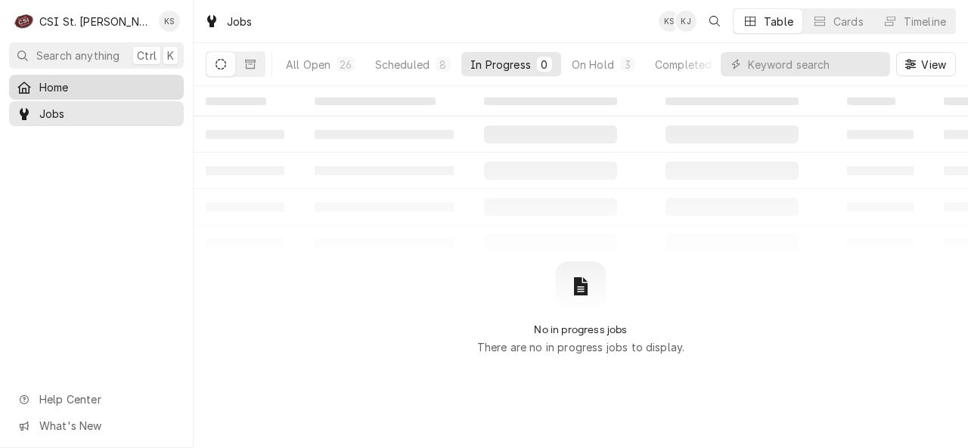
click at [37, 93] on div "Home" at bounding box center [96, 87] width 169 height 19
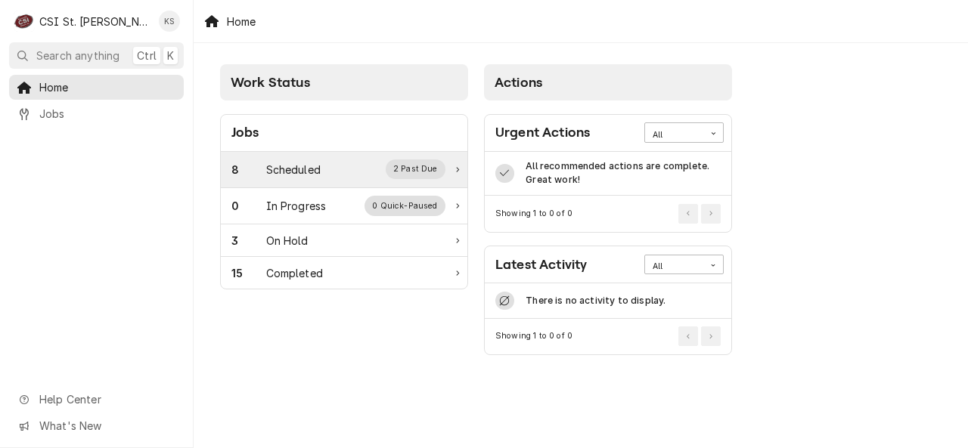
click at [386, 175] on div "8 Scheduled 2 Past Due" at bounding box center [338, 170] width 214 height 20
